Goal: Task Accomplishment & Management: Use online tool/utility

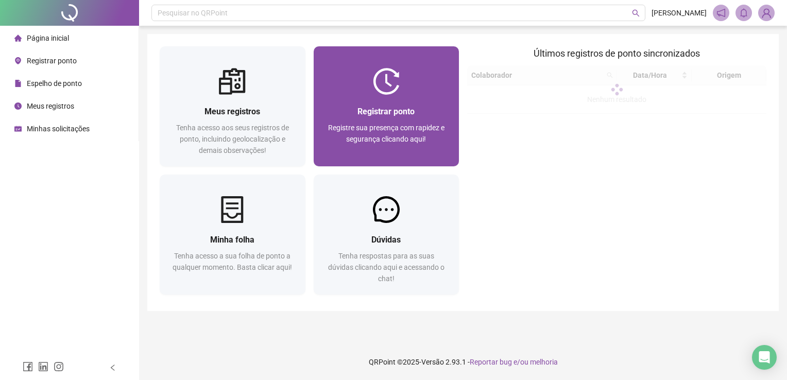
click at [414, 65] on div "Registrar ponto Registre sua presença com rapidez e segurança clicando aqui!" at bounding box center [387, 106] width 146 height 120
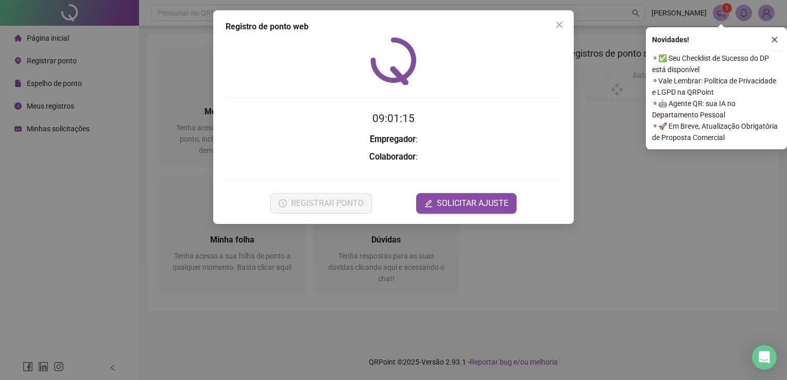
click at [595, 135] on div "Registro de ponto web 09:01:15 Empregador : Colaborador : REGISTRAR PONTO SOLIC…" at bounding box center [393, 190] width 787 height 380
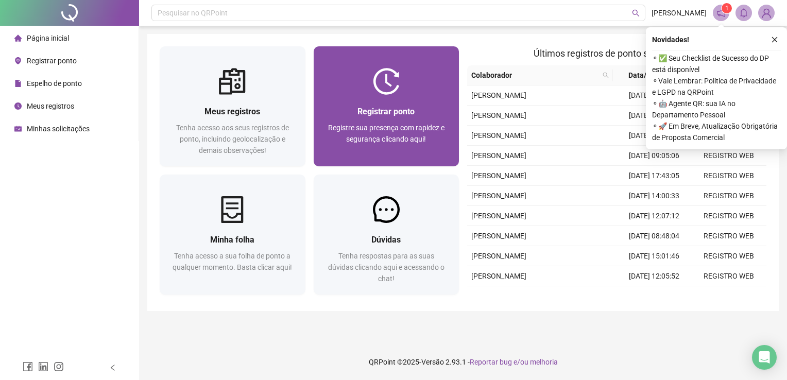
click at [416, 125] on span "Registre sua presença com rapidez e segurança clicando aqui!" at bounding box center [386, 134] width 116 height 20
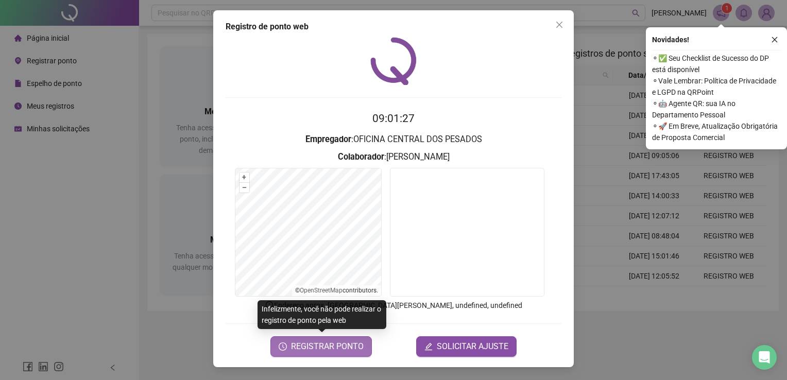
click at [333, 344] on span "REGISTRAR PONTO" at bounding box center [327, 346] width 73 height 12
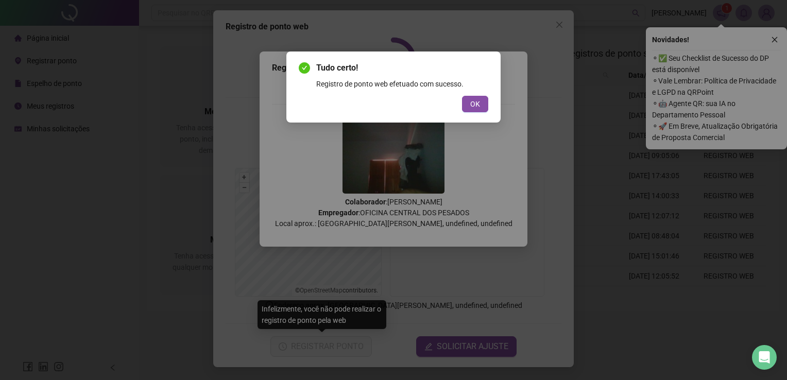
click at [470, 111] on button "OK" at bounding box center [475, 104] width 26 height 16
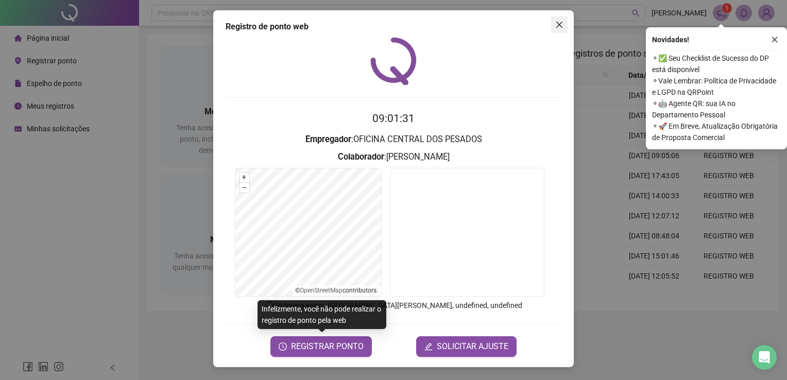
click at [564, 28] on span "Close" at bounding box center [559, 25] width 16 height 8
